Goal: Task Accomplishment & Management: Manage account settings

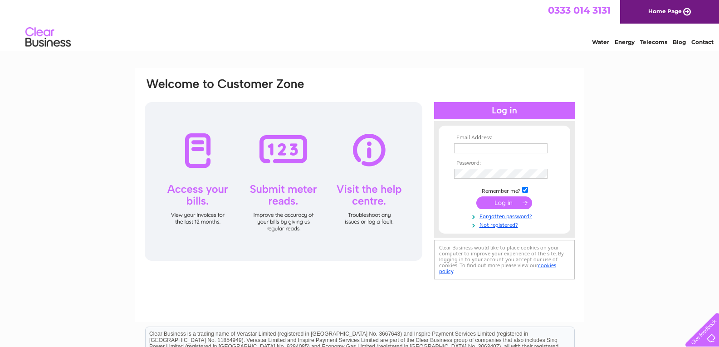
click at [507, 145] on input "text" at bounding box center [500, 148] width 93 height 10
type input "purchases@harveysgroup.co.uk"
click at [510, 203] on input "submit" at bounding box center [505, 203] width 56 height 13
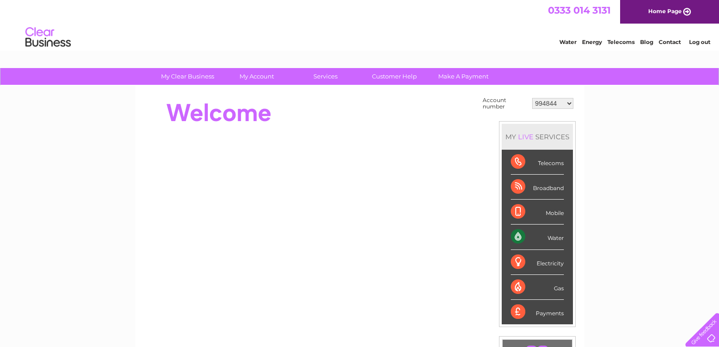
click at [555, 103] on select "994844 30283236" at bounding box center [552, 103] width 41 height 11
select select "30283236"
click at [532, 98] on select "994844 30283236" at bounding box center [552, 103] width 41 height 11
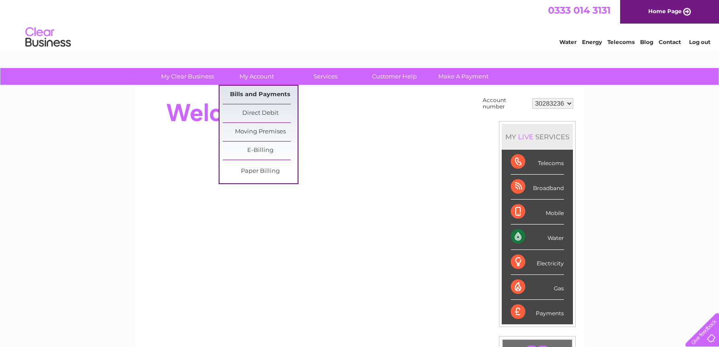
click at [254, 94] on link "Bills and Payments" at bounding box center [260, 95] width 75 height 18
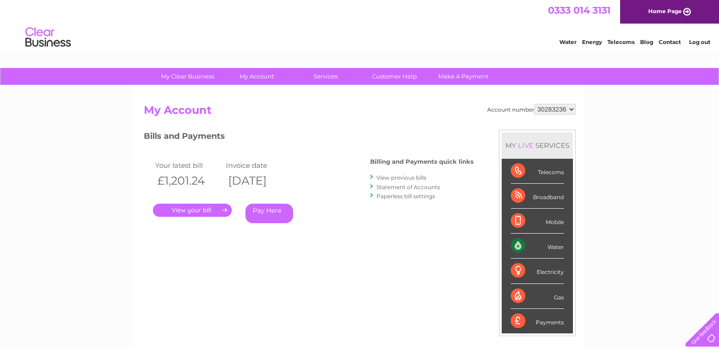
click at [193, 210] on link "." at bounding box center [192, 210] width 79 height 13
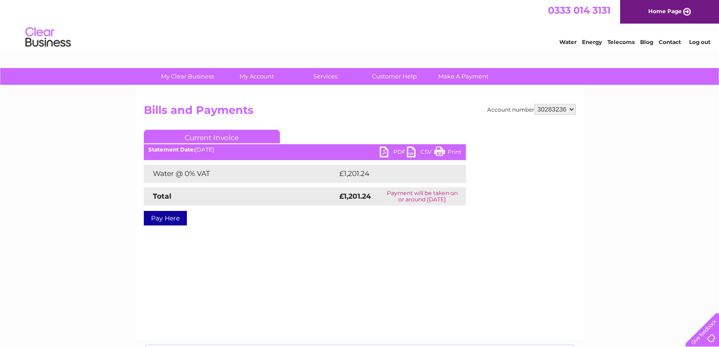
click at [388, 151] on link "PDF" at bounding box center [393, 153] width 27 height 13
